Goal: Task Accomplishment & Management: Manage account settings

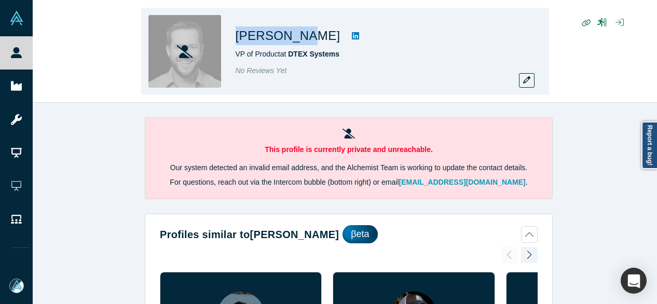
drag, startPoint x: 233, startPoint y: 37, endPoint x: 295, endPoint y: 38, distance: 61.8
click at [295, 38] on div "Ryan Steeb VP of Product at DTEX Systems No Reviews Yet" at bounding box center [345, 51] width 408 height 87
copy h1 "Ryan Steeb"
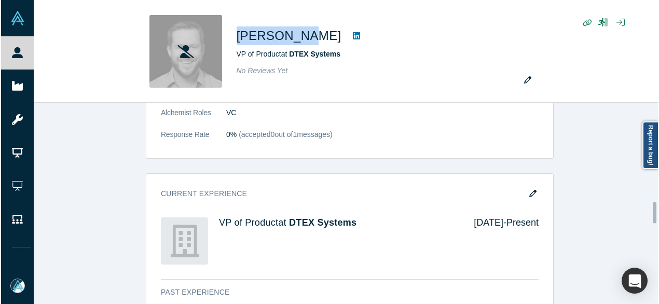
scroll to position [934, 0]
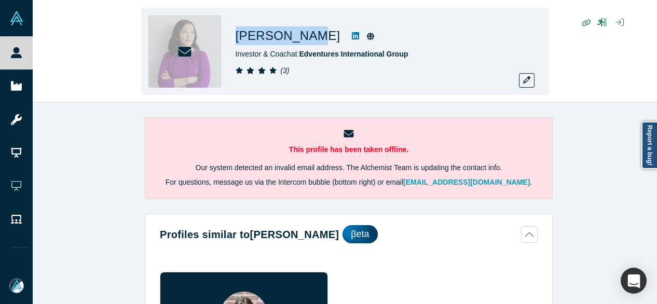
drag, startPoint x: 235, startPoint y: 39, endPoint x: 300, endPoint y: 36, distance: 65.5
click at [300, 36] on div "Sarah K Lee Investor & Coach at Edventures International Group ( 3 )" at bounding box center [345, 51] width 408 height 87
copy h1 "Sarah K Lee"
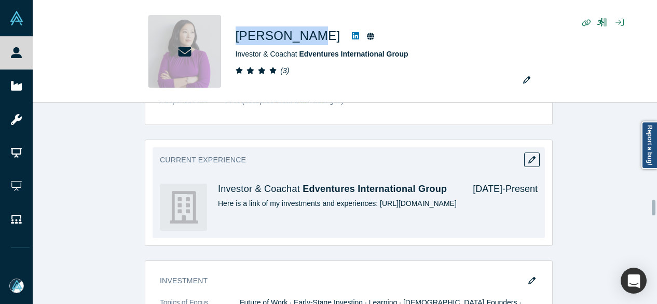
scroll to position [1505, 0]
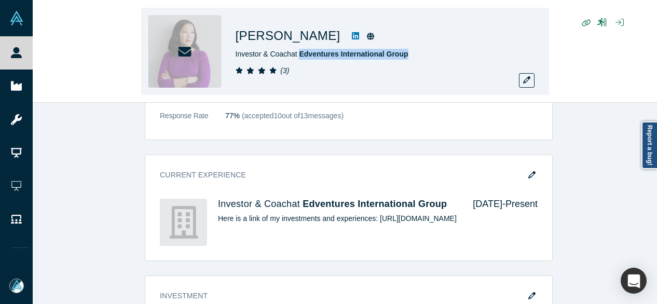
drag, startPoint x: 415, startPoint y: 54, endPoint x: 300, endPoint y: 60, distance: 115.3
click at [300, 59] on div "Investor & Coach at Edventures International Group" at bounding box center [381, 54] width 291 height 11
copy span "Edventures International Group"
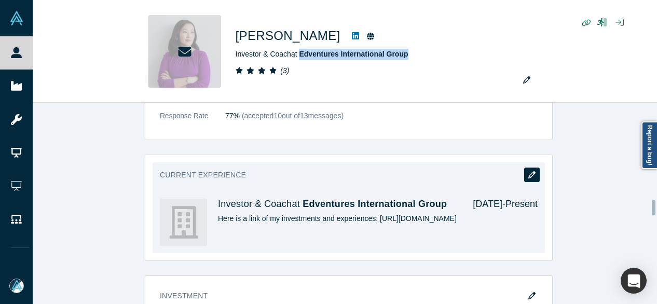
click at [529, 171] on icon "button" at bounding box center [531, 174] width 7 height 7
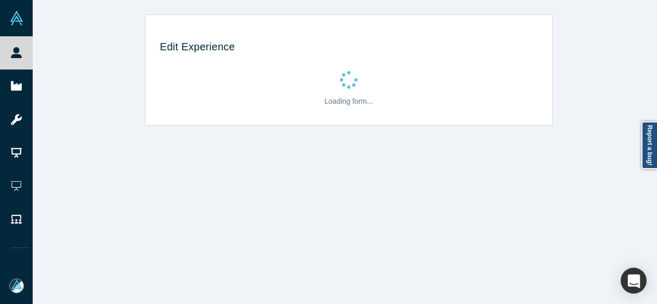
scroll to position [0, 0]
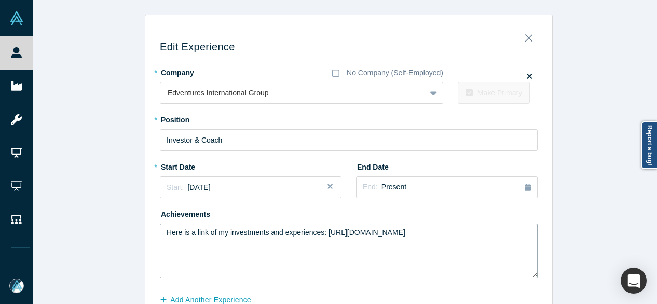
drag, startPoint x: 471, startPoint y: 234, endPoint x: 322, endPoint y: 235, distance: 149.4
click at [322, 235] on textarea "Here is a link of my investments and experiences: https://www.linkedin.com/in/s…" at bounding box center [349, 251] width 378 height 54
click at [541, 158] on div "Edit Experience * Company No Company (Self-Employed) Edventures International G…" at bounding box center [348, 185] width 407 height 327
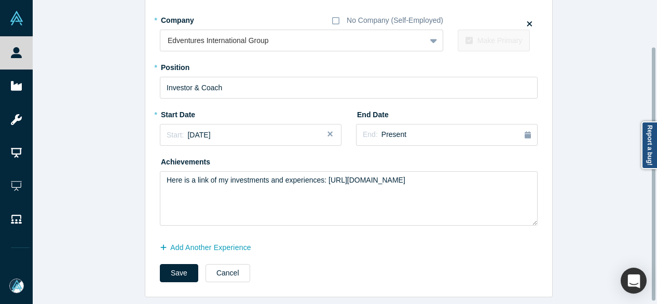
scroll to position [59, 0]
click at [242, 242] on button "Add Another Experience" at bounding box center [211, 248] width 102 height 18
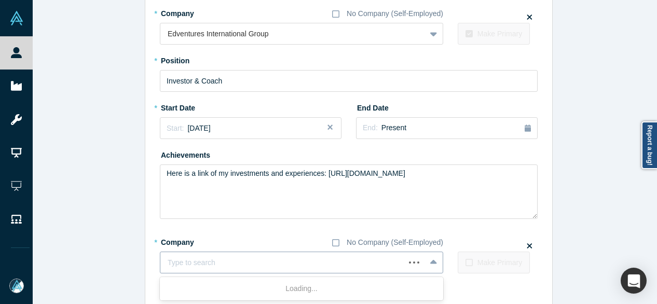
click at [235, 264] on div at bounding box center [283, 262] width 230 height 13
paste input "Leadership & Career Coach Leadership & Career Coach LAUNCH COACHING LAB"
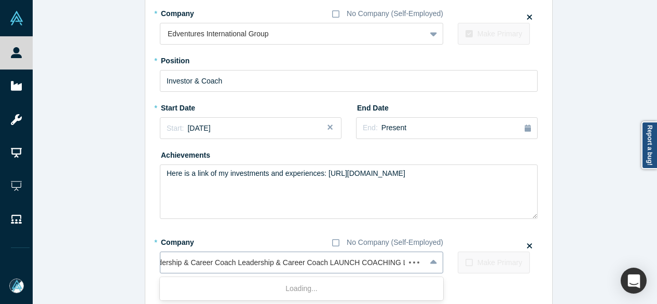
scroll to position [0, 10]
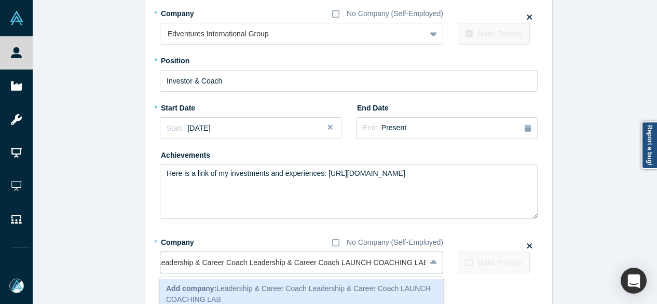
drag, startPoint x: 332, startPoint y: 265, endPoint x: 133, endPoint y: 264, distance: 199.2
click at [133, 264] on div "Edit Experience * Company No Company (Self-Employed) Edventures International G…" at bounding box center [349, 150] width 632 height 390
type input "LAUNCH COACHING LAB"
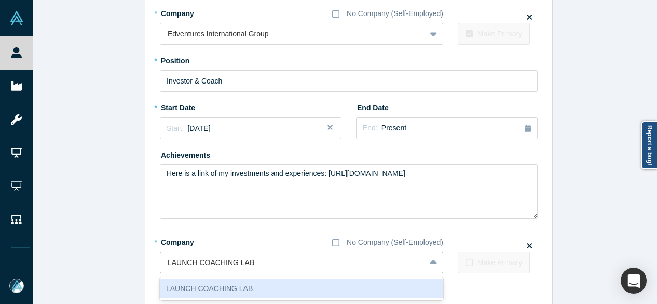
click at [224, 285] on div "LAUNCH COACHING LAB" at bounding box center [301, 288] width 283 height 19
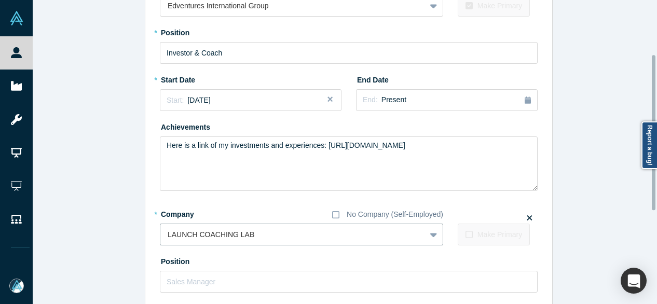
scroll to position [111, 0]
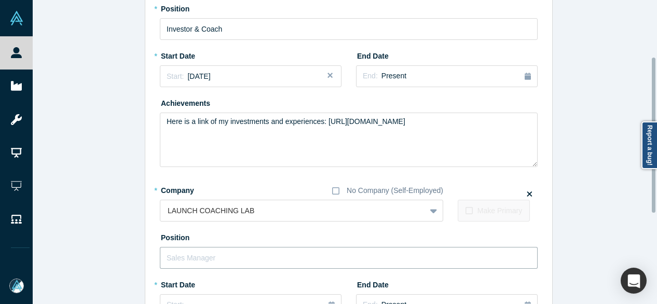
click at [214, 258] on input "text" at bounding box center [349, 258] width 378 height 22
paste input "Leadership & Career Coach Leadership & Career Coach"
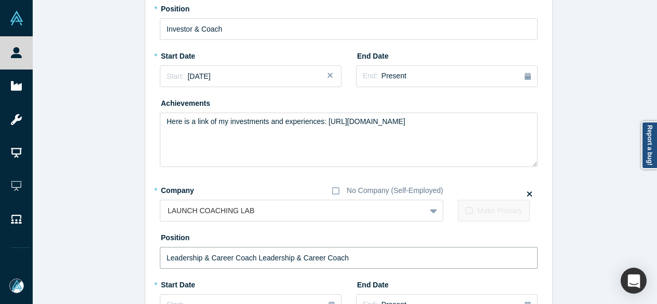
drag, startPoint x: 252, startPoint y: 256, endPoint x: 116, endPoint y: 254, distance: 135.4
click at [116, 254] on div "Edit Experience * Company No Company (Self-Employed) Edventures International G…" at bounding box center [349, 185] width 632 height 564
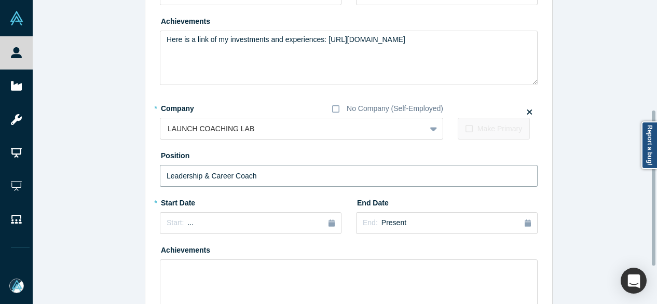
scroll to position [215, 0]
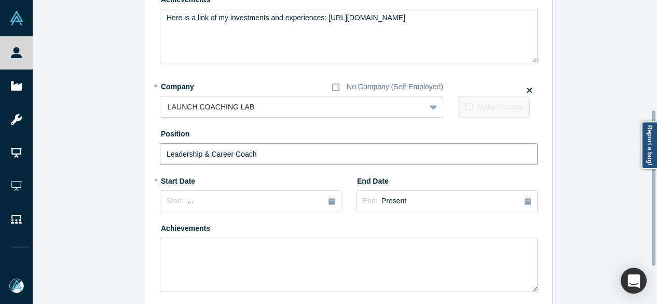
type input "Leadership & Career Coach"
click at [125, 222] on div "Edit Experience * Company No Company (Self-Employed) Edventures International G…" at bounding box center [349, 82] width 632 height 564
click at [199, 200] on div "Start: ..." at bounding box center [251, 201] width 168 height 11
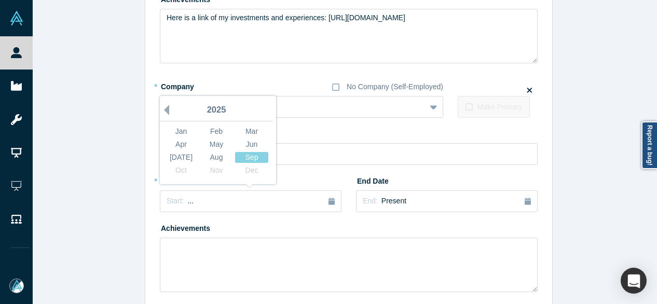
click at [162, 110] on button "Previous Year" at bounding box center [164, 110] width 10 height 10
click at [180, 132] on div "Jan" at bounding box center [180, 131] width 33 height 11
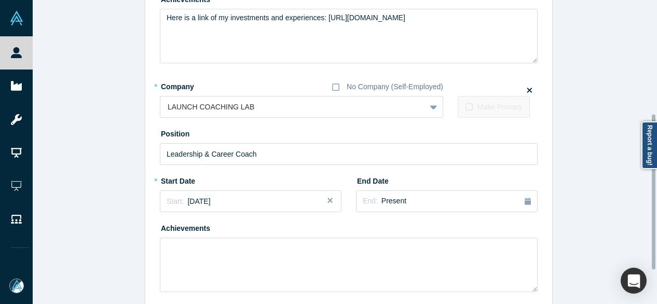
scroll to position [288, 0]
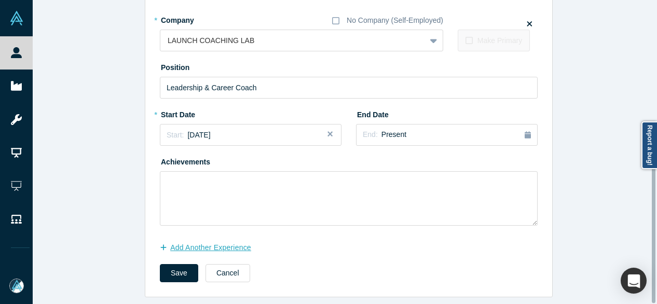
click at [197, 243] on button "Add Another Experience" at bounding box center [211, 248] width 102 height 18
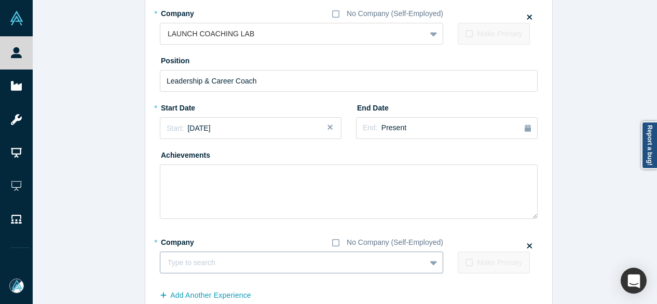
click at [181, 261] on div at bounding box center [293, 262] width 251 height 13
paste input "Halogen Operating Partner Halogen Operating Partner Halogen Ventures"
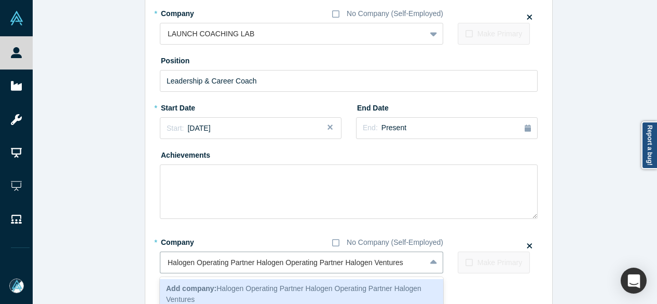
drag, startPoint x: 340, startPoint y: 264, endPoint x: 127, endPoint y: 264, distance: 212.7
click at [127, 264] on div "Edit Experience * Company No Company (Self-Employed) Edventures International G…" at bounding box center [349, 36] width 632 height 618
type input "Halogen Ventures"
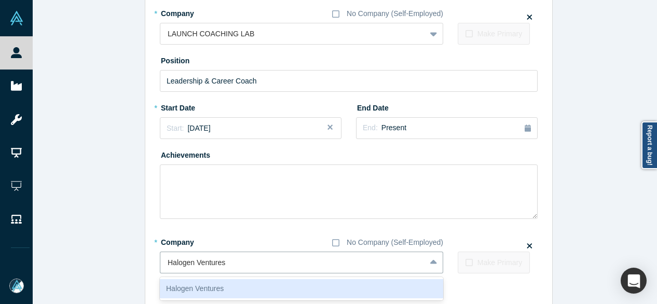
click at [203, 285] on div "Halogen Ventures" at bounding box center [301, 288] width 283 height 19
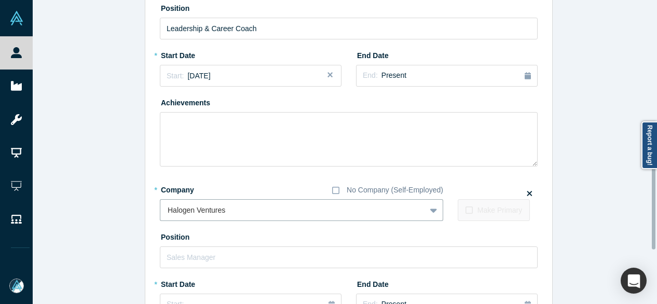
scroll to position [392, 0]
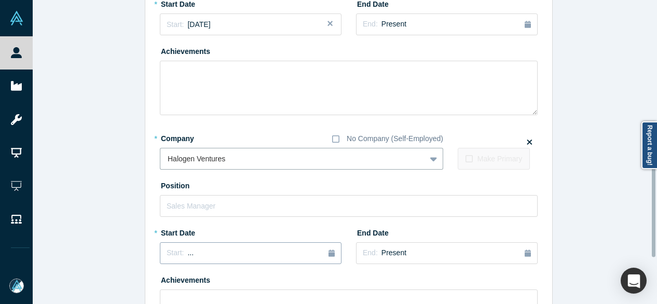
click at [191, 257] on div "Start: ..." at bounding box center [251, 252] width 168 height 11
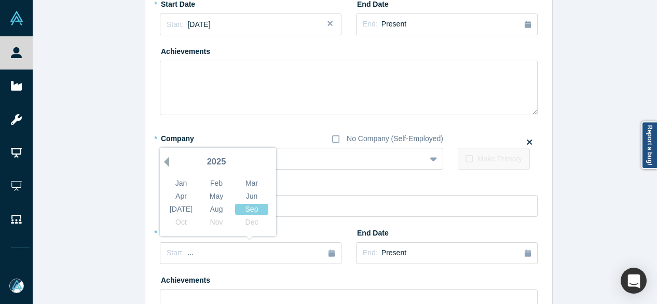
click at [161, 159] on button "Previous Year" at bounding box center [164, 162] width 10 height 10
click at [177, 209] on div "Jul" at bounding box center [180, 209] width 33 height 11
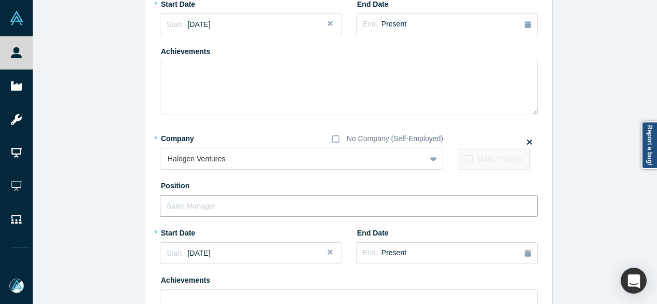
click at [186, 206] on input "text" at bounding box center [349, 206] width 378 height 22
paste input "Halogen Operating Partner Halogen Operating Partner"
drag, startPoint x: 249, startPoint y: 206, endPoint x: 82, endPoint y: 201, distance: 166.6
click at [85, 202] on div "Edit Experience * Company No Company (Self-Employed) Edventures International G…" at bounding box center [349, 19] width 632 height 793
type input "Halogen Operating Partner"
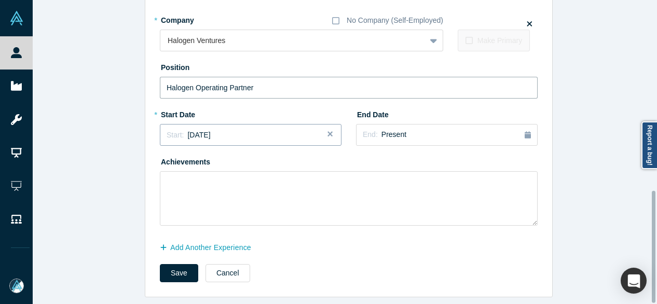
scroll to position [517, 0]
click at [181, 264] on button "Save" at bounding box center [179, 273] width 38 height 18
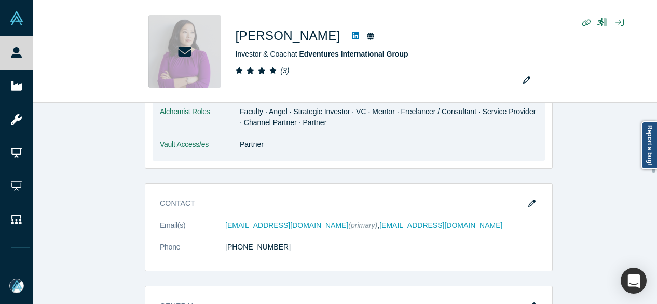
scroll to position [934, 0]
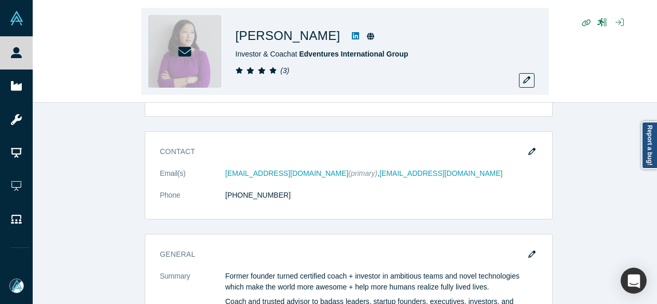
click at [59, 95] on div "Sarah K Lee Investor & Coach at Edventures International Group ( 3 )" at bounding box center [345, 52] width 624 height 102
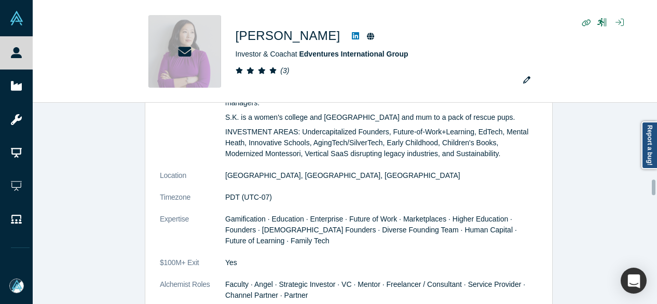
scroll to position [1245, 0]
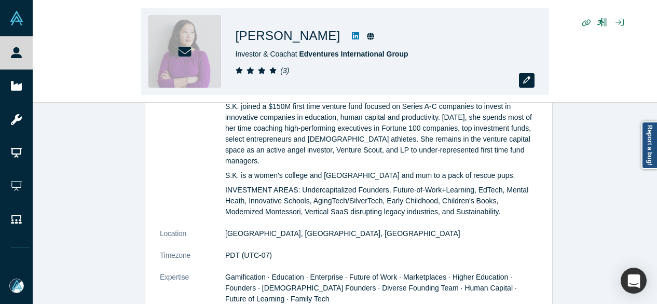
click at [527, 80] on icon "button" at bounding box center [526, 79] width 7 height 7
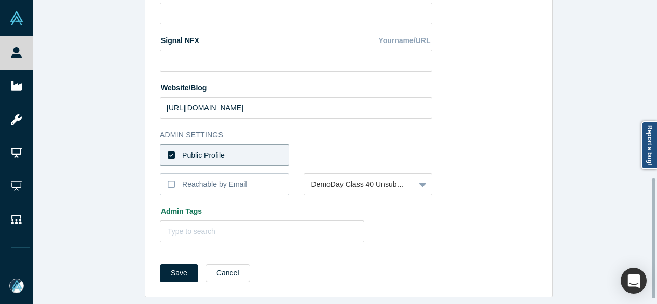
scroll to position [465, 0]
click at [214, 266] on button "Cancel" at bounding box center [227, 273] width 45 height 18
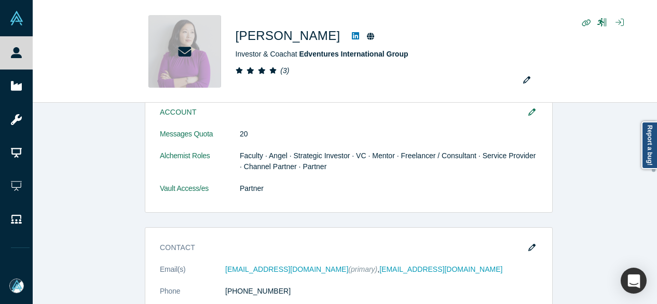
scroll to position [882, 0]
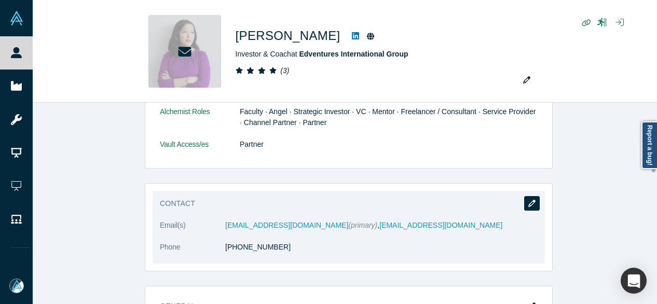
click at [530, 200] on icon "button" at bounding box center [531, 203] width 7 height 7
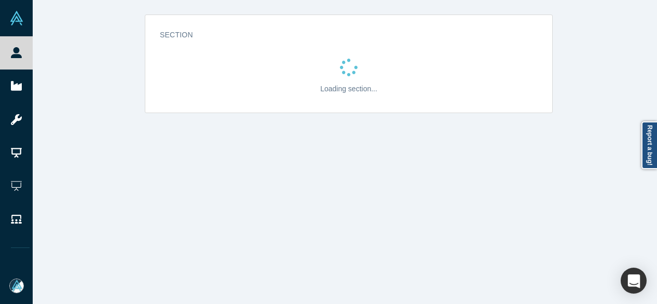
scroll to position [0, 0]
select select "US"
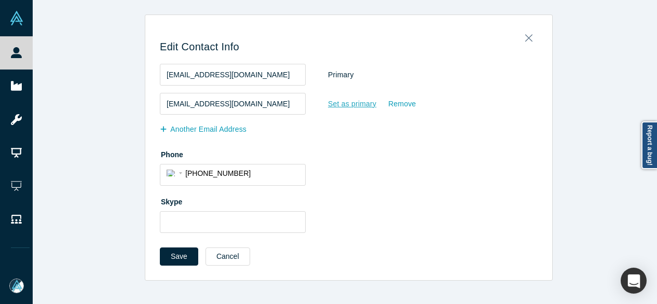
click at [347, 107] on div "Set as primary" at bounding box center [351, 104] width 49 height 18
click at [0, 0] on input "Set as primary" at bounding box center [0, 0] width 0 height 0
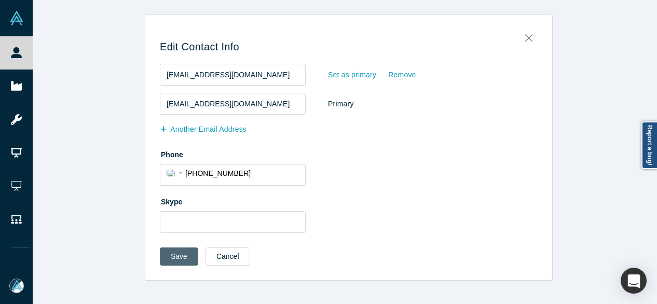
click at [168, 253] on button "Save" at bounding box center [179, 256] width 38 height 18
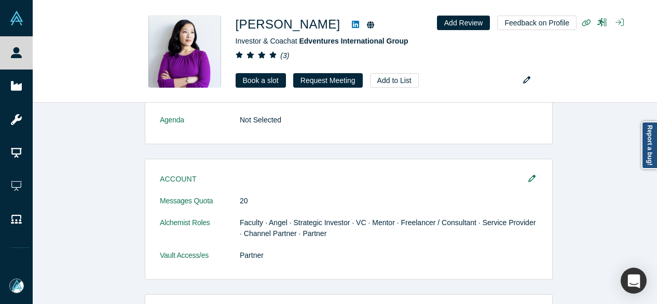
scroll to position [830, 0]
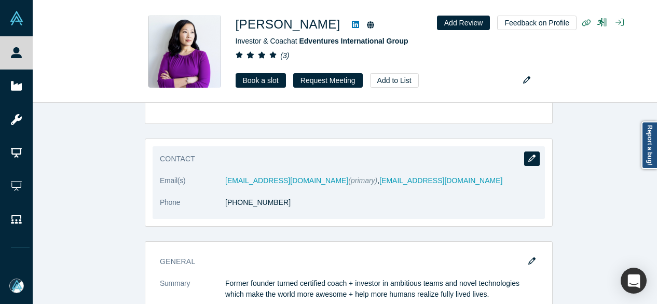
click at [530, 155] on icon "button" at bounding box center [531, 158] width 7 height 7
select select "US"
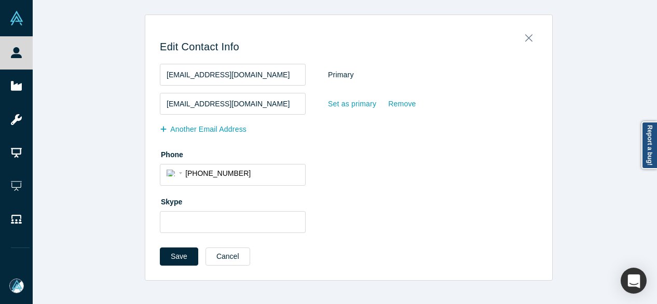
scroll to position [0, 0]
click at [230, 134] on button "Another Email Address" at bounding box center [209, 129] width 98 height 18
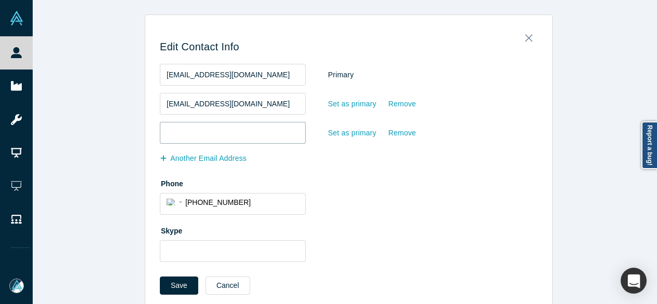
click at [203, 135] on input "email" at bounding box center [233, 133] width 146 height 22
paste input "sarah@edventuresgrp.com"
type input "sarah@edventuresgrp.com"
click at [206, 160] on button "Another Email Address" at bounding box center [209, 158] width 98 height 18
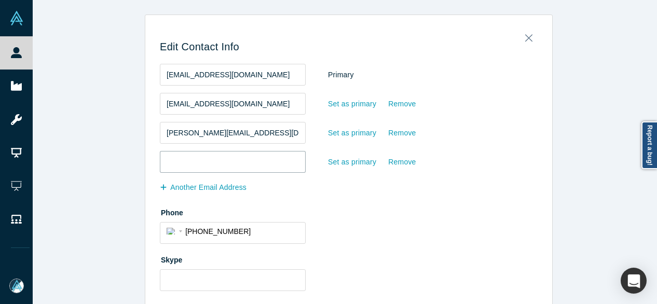
click at [175, 158] on input "email" at bounding box center [233, 162] width 146 height 22
paste input "sk@edventuresgrp.com"
type input "sk@edventuresgrp.com"
drag, startPoint x: 238, startPoint y: 74, endPoint x: 155, endPoint y: 75, distance: 83.6
click at [155, 75] on div "Edit Contact Info sarahklee@gmail.com Primary sk@launchcoachinglab.com Set as p…" at bounding box center [348, 180] width 407 height 316
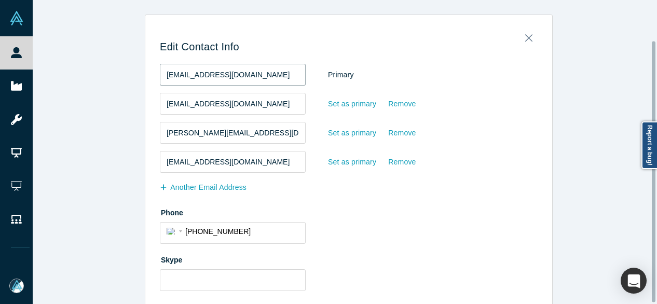
scroll to position [48, 0]
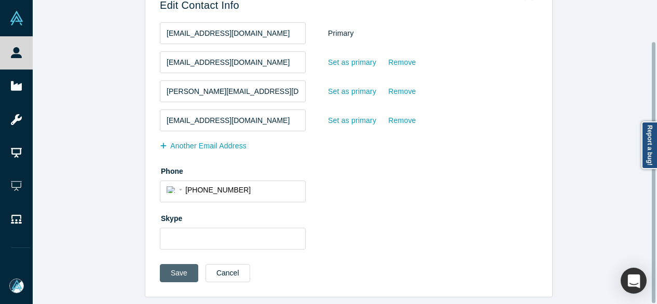
click at [173, 266] on button "Save" at bounding box center [179, 273] width 38 height 18
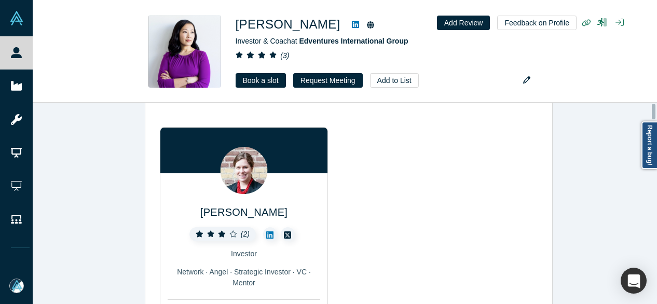
scroll to position [0, 0]
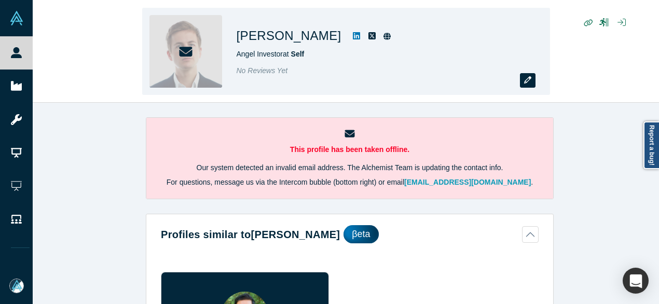
click at [526, 81] on icon "button" at bounding box center [527, 79] width 7 height 7
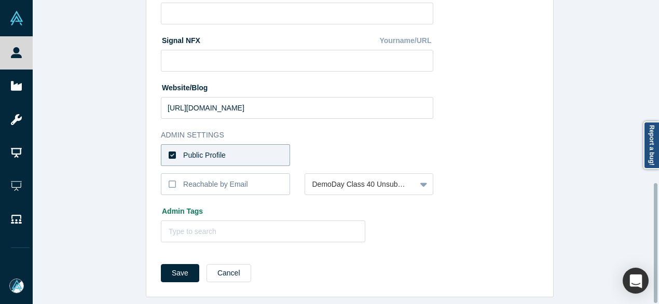
scroll to position [465, 0]
click at [207, 150] on div "Public Profile" at bounding box center [204, 155] width 43 height 11
click at [0, 0] on input "Public Profile" at bounding box center [0, 0] width 0 height 0
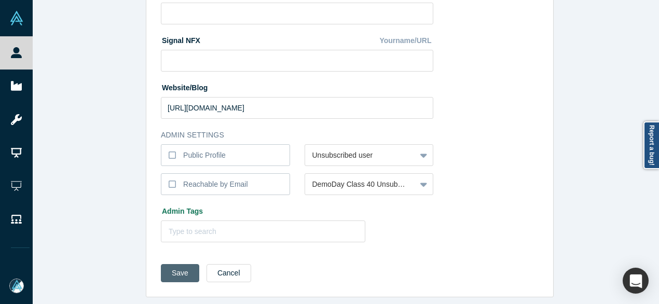
click at [176, 268] on button "Save" at bounding box center [180, 273] width 38 height 18
